Goal: Navigation & Orientation: Find specific page/section

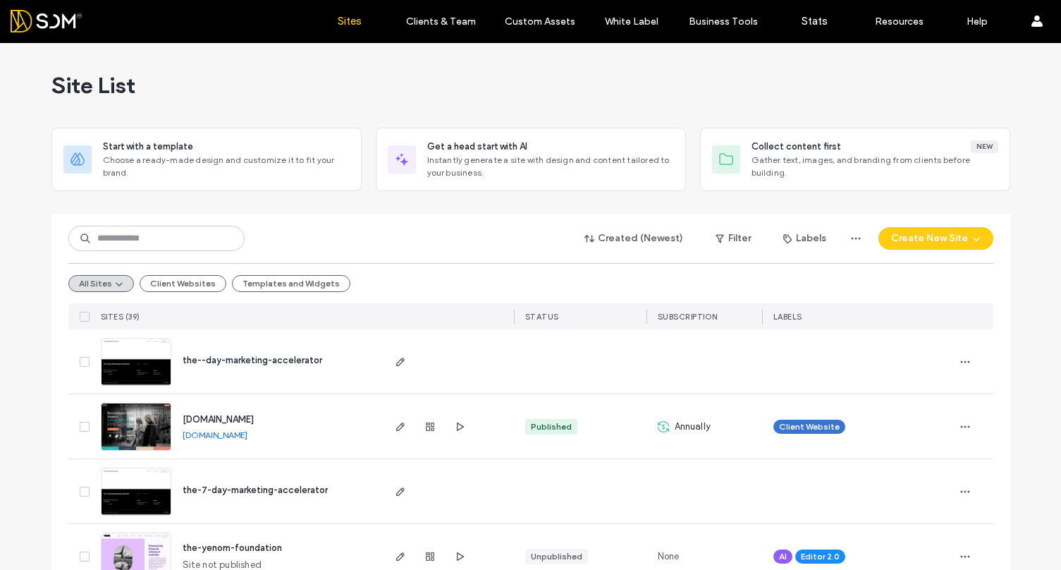
click at [257, 356] on span "the--day-marketing-accelerator" at bounding box center [253, 360] width 140 height 11
click at [181, 289] on button "Client Websites" at bounding box center [183, 283] width 87 height 17
